Goal: Check status: Check status

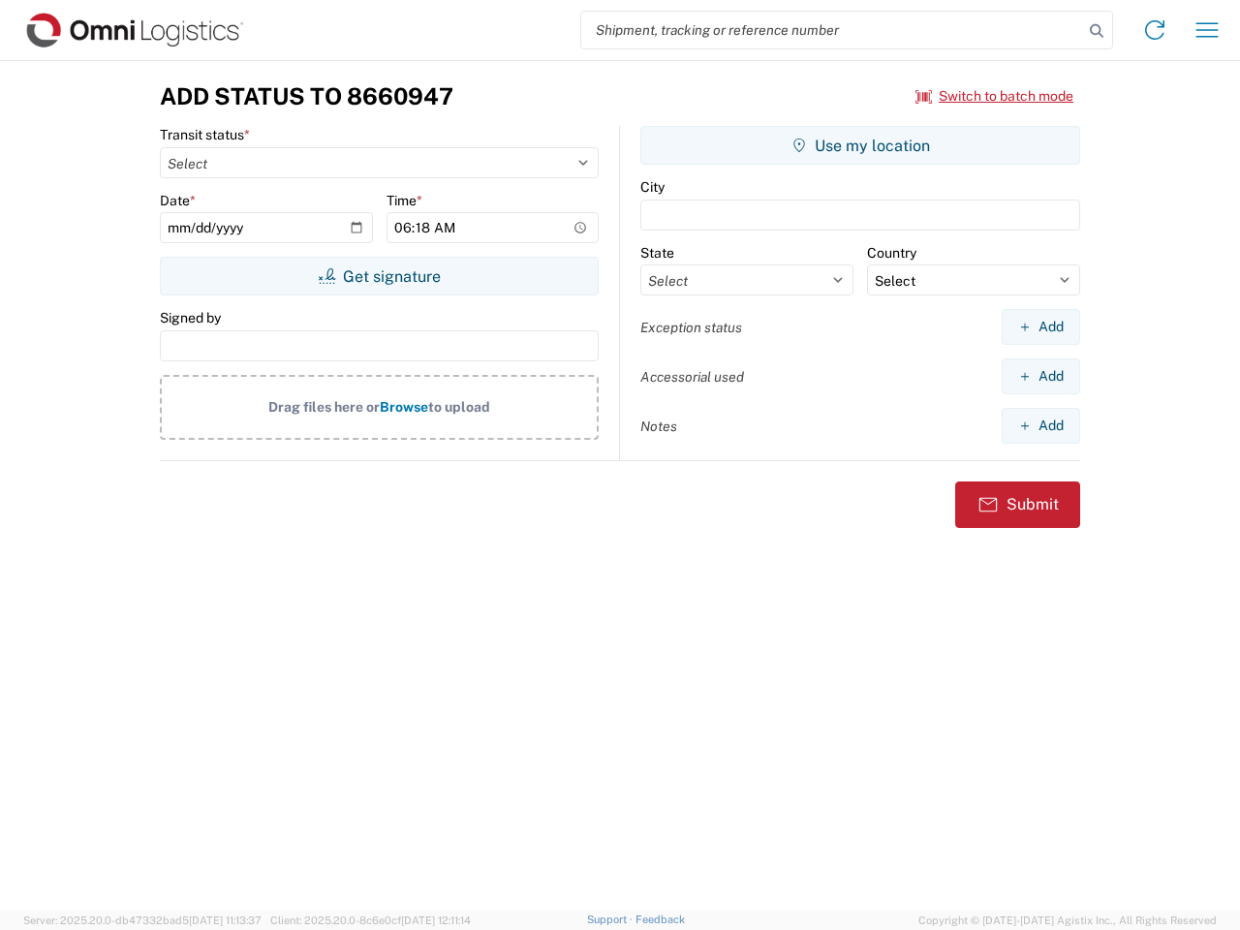
click at [832, 30] on input "search" at bounding box center [832, 30] width 502 height 37
click at [1097, 31] on icon at bounding box center [1096, 30] width 27 height 27
click at [1155, 30] on icon at bounding box center [1155, 30] width 31 height 31
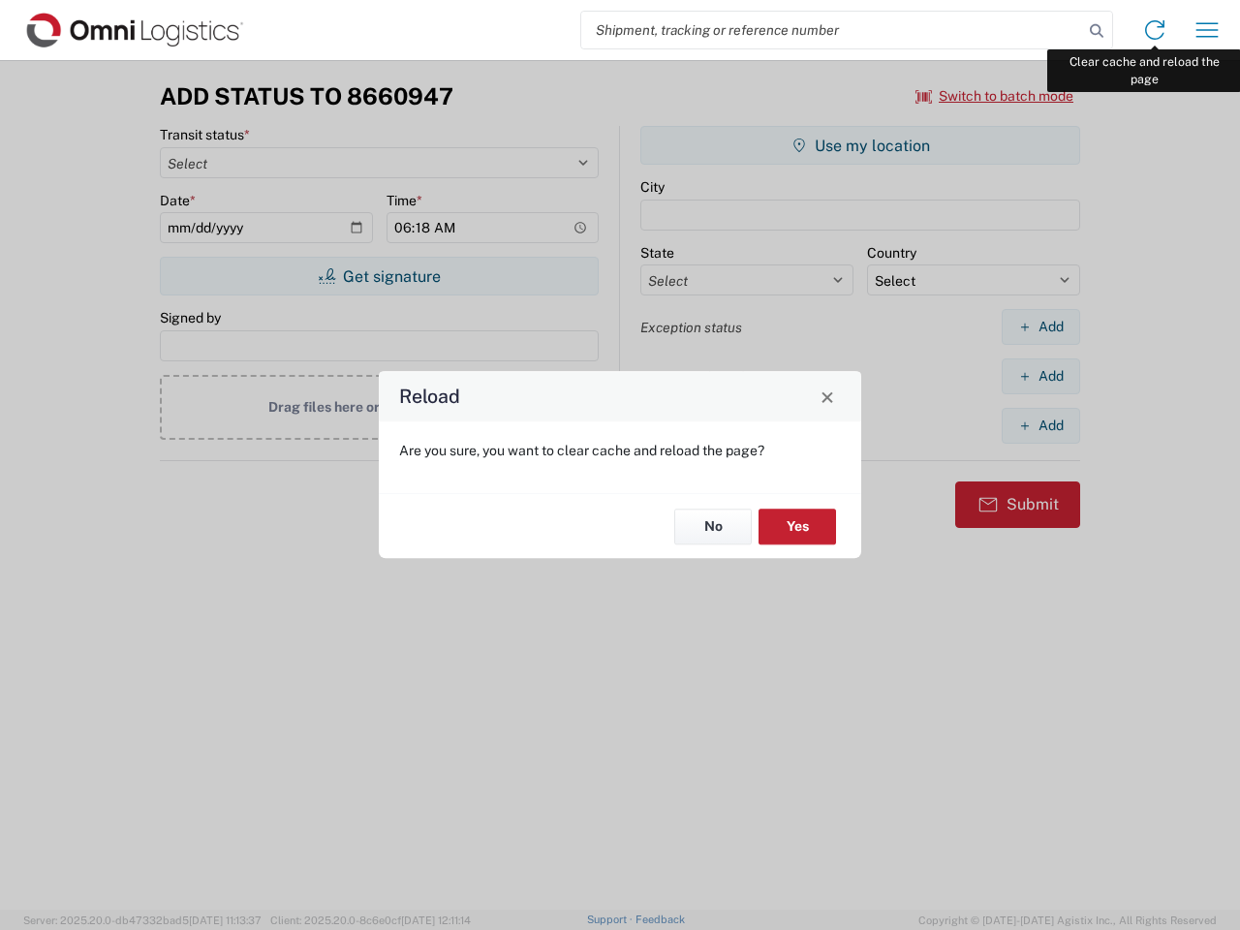
click at [1208, 30] on div "Reload Are you sure, you want to clear cache and reload the page? No Yes" at bounding box center [620, 465] width 1240 height 930
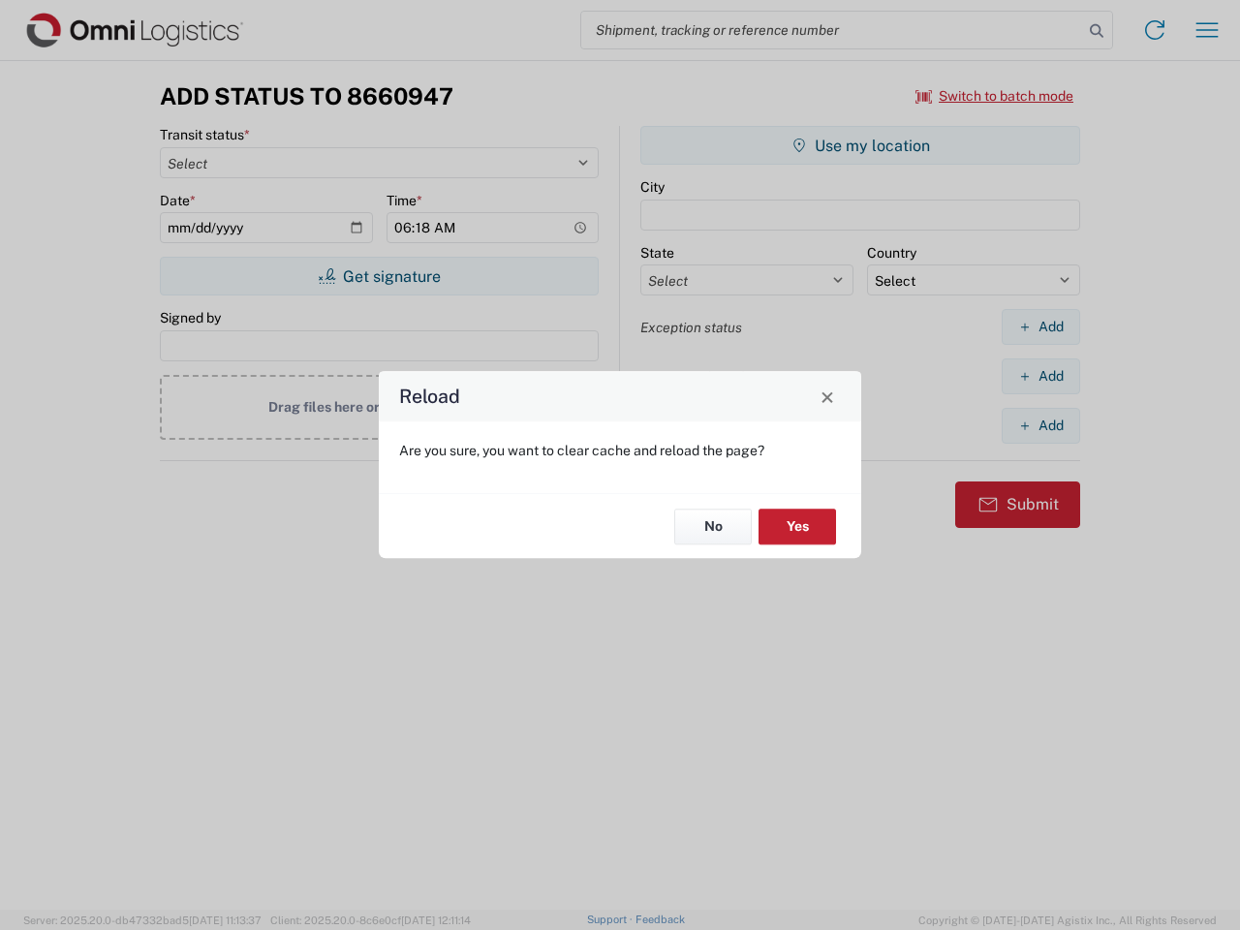
click at [995, 96] on div "Reload Are you sure, you want to clear cache and reload the page? No Yes" at bounding box center [620, 465] width 1240 height 930
click at [379, 276] on div "Reload Are you sure, you want to clear cache and reload the page? No Yes" at bounding box center [620, 465] width 1240 height 930
click at [861, 145] on div "Reload Are you sure, you want to clear cache and reload the page? No Yes" at bounding box center [620, 465] width 1240 height 930
click at [1041, 327] on div "Reload Are you sure, you want to clear cache and reload the page? No Yes" at bounding box center [620, 465] width 1240 height 930
click at [1041, 376] on div "Reload Are you sure, you want to clear cache and reload the page? No Yes" at bounding box center [620, 465] width 1240 height 930
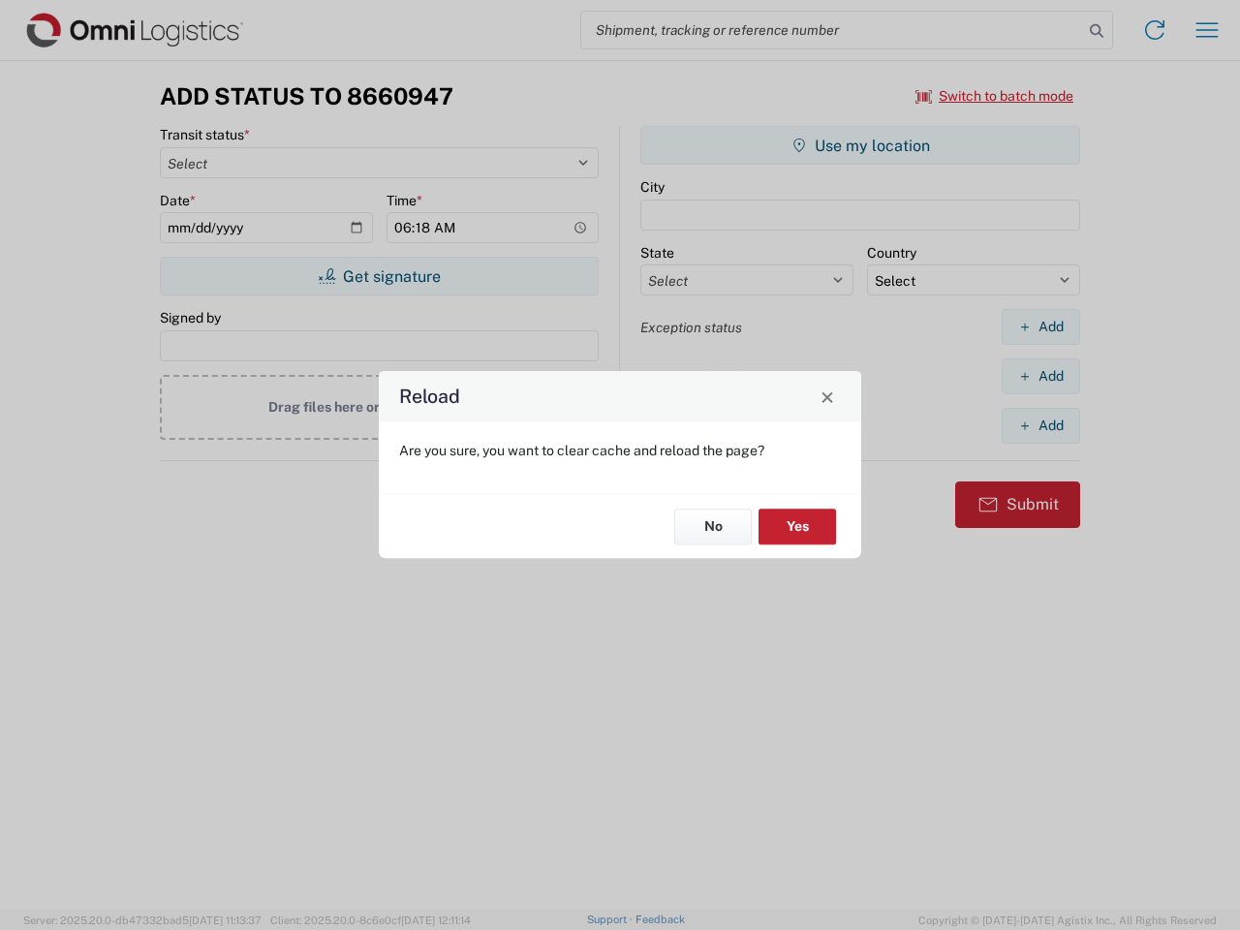
click at [1041, 425] on div "Reload Are you sure, you want to clear cache and reload the page? No Yes" at bounding box center [620, 465] width 1240 height 930
